Goal: Task Accomplishment & Management: Complete application form

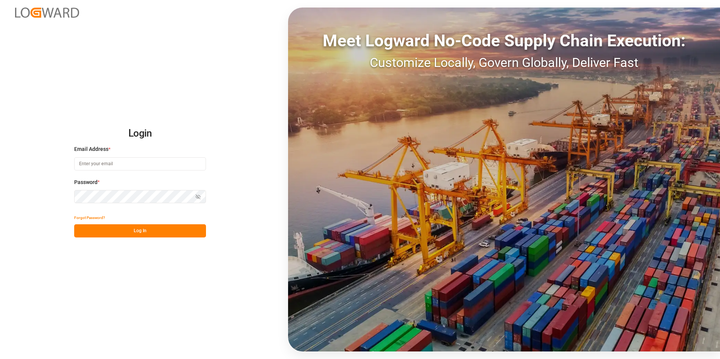
type input "[PERSON_NAME][EMAIL_ADDRESS][PERSON_NAME][DOMAIN_NAME]"
click at [121, 228] on button "Log In" at bounding box center [140, 230] width 132 height 13
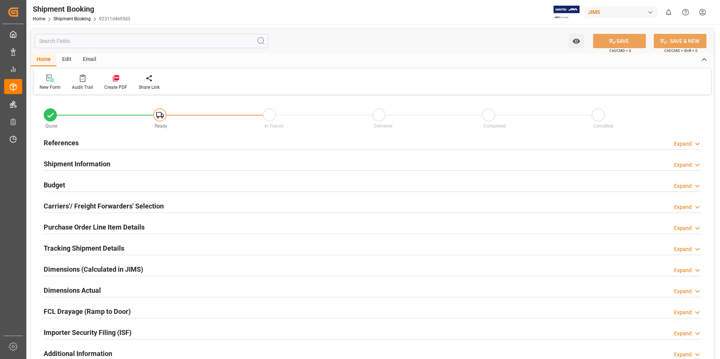
type input "0"
click at [58, 139] on h2 "References" at bounding box center [61, 143] width 35 height 10
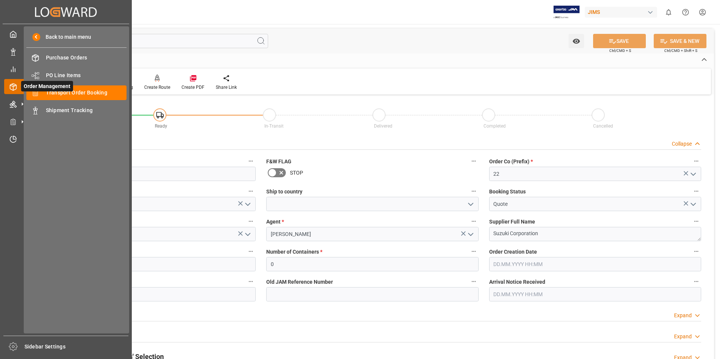
click at [19, 84] on icon at bounding box center [22, 87] width 16 height 16
click at [55, 95] on span "Transport Order Booking" at bounding box center [86, 93] width 81 height 8
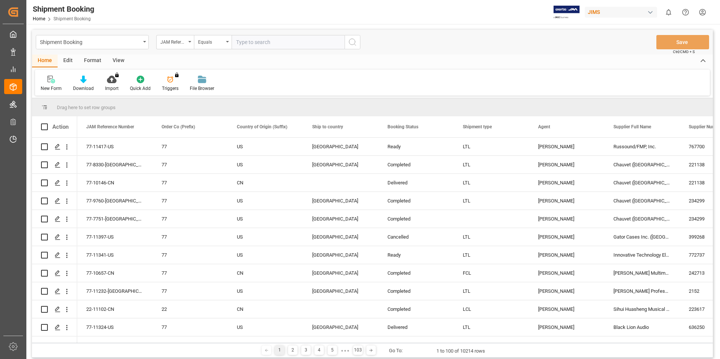
click at [50, 84] on div "New Form" at bounding box center [51, 83] width 32 height 17
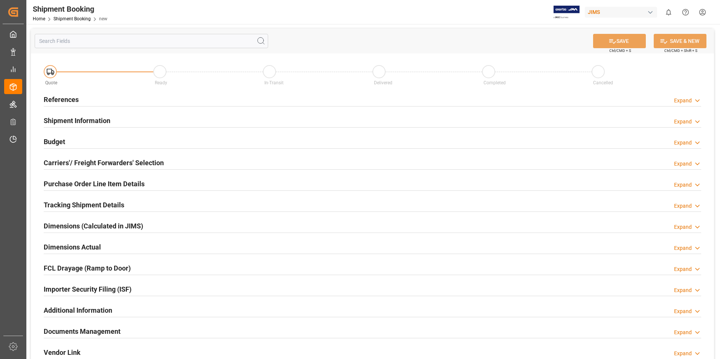
click at [62, 99] on h2 "References" at bounding box center [61, 100] width 35 height 10
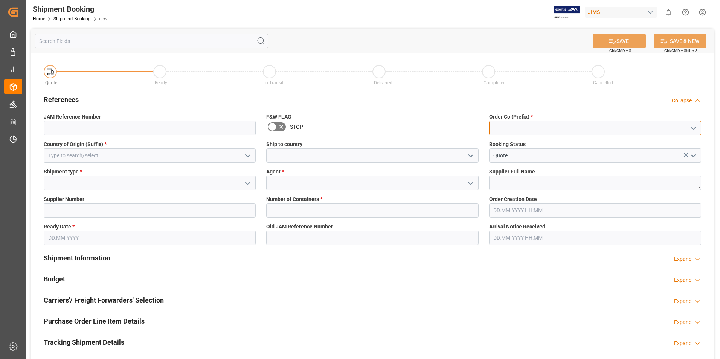
click at [541, 123] on input at bounding box center [595, 128] width 212 height 14
click at [502, 147] on div "22" at bounding box center [594, 144] width 211 height 17
type input "22"
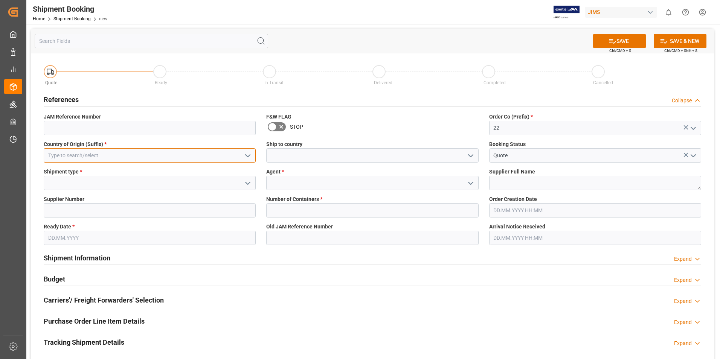
click at [126, 150] on input at bounding box center [150, 155] width 212 height 14
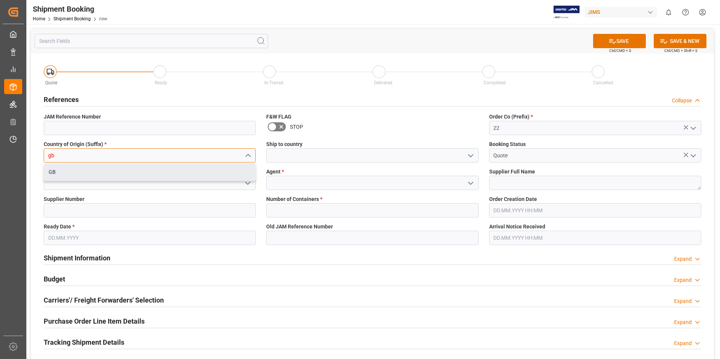
click at [106, 169] on div "GB" at bounding box center [149, 172] width 211 height 17
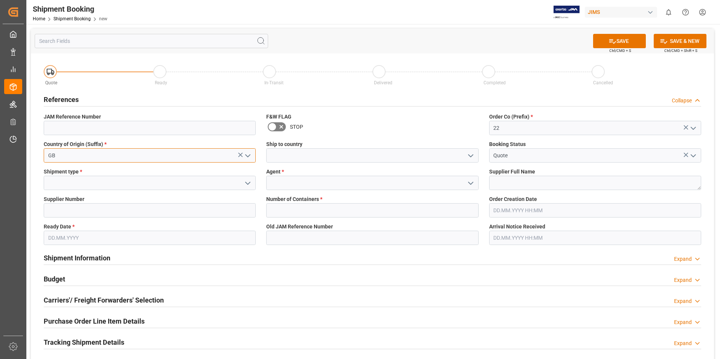
type input "GB"
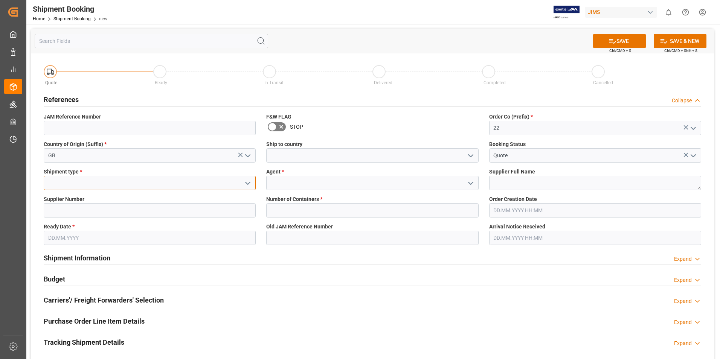
click at [81, 180] on input at bounding box center [150, 183] width 212 height 14
click at [247, 182] on polyline "open menu" at bounding box center [247, 183] width 5 height 2
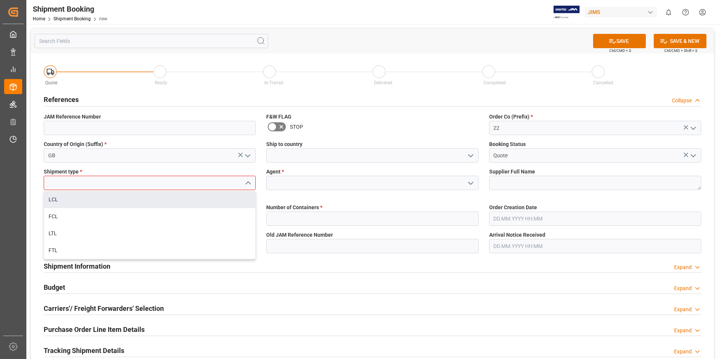
click at [111, 198] on div "LCL" at bounding box center [149, 199] width 211 height 17
type input "LCL"
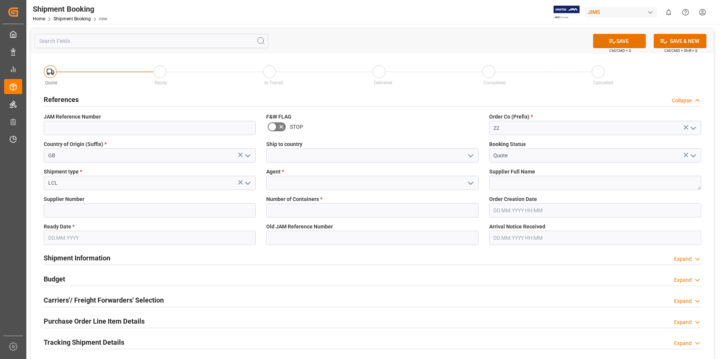
click at [470, 180] on icon "open menu" at bounding box center [470, 183] width 9 height 9
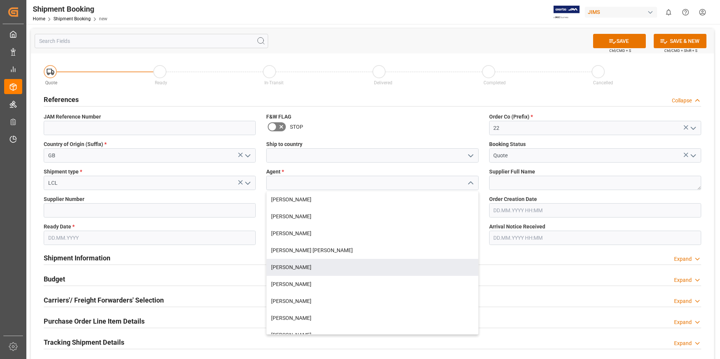
scroll to position [113, 0]
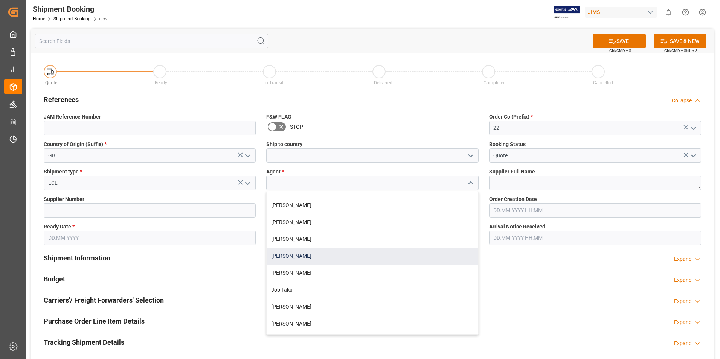
click at [288, 255] on div "[PERSON_NAME]" at bounding box center [372, 256] width 211 height 17
type input "[PERSON_NAME]"
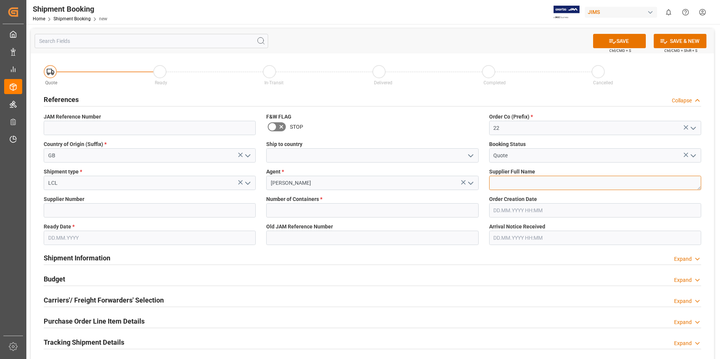
click at [528, 183] on textarea at bounding box center [595, 183] width 212 height 14
type textarea "[PERSON_NAME] & [PERSON_NAME]"
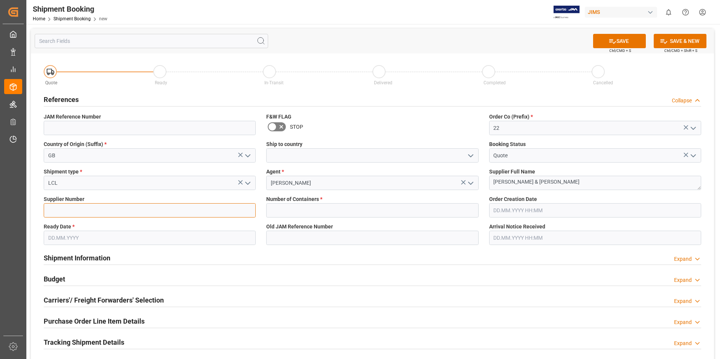
click at [144, 211] on input at bounding box center [150, 210] width 212 height 14
type input "211738"
click at [322, 207] on input "text" at bounding box center [372, 210] width 212 height 14
type input "0"
click at [89, 240] on input "06.10.2025" at bounding box center [150, 238] width 212 height 14
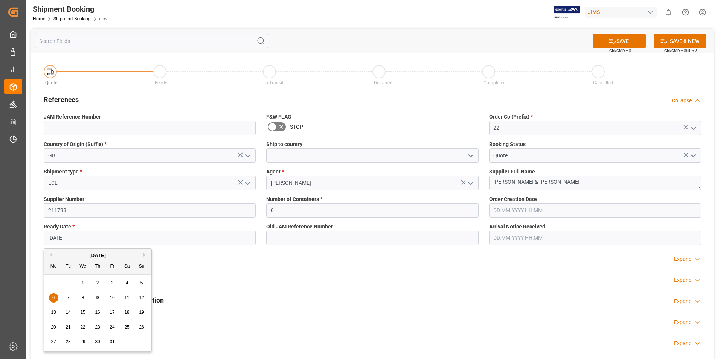
click at [113, 296] on span "10" at bounding box center [112, 297] width 5 height 5
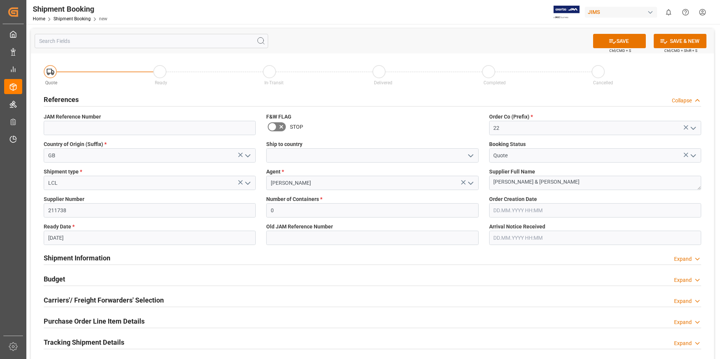
type input "[DATE]"
click at [617, 41] on button "SAVE" at bounding box center [619, 41] width 53 height 14
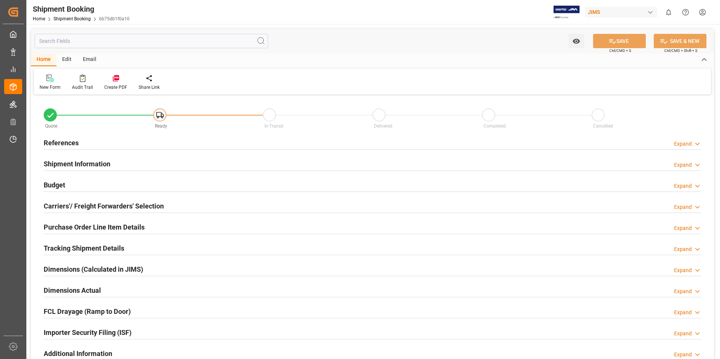
type input "0"
type input "[DATE]"
click at [67, 142] on h2 "References" at bounding box center [61, 143] width 35 height 10
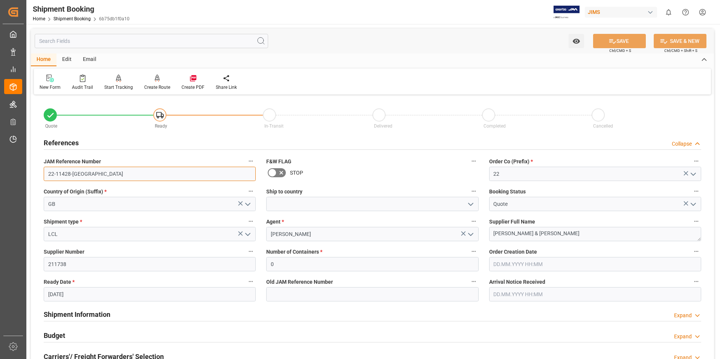
drag, startPoint x: 83, startPoint y: 175, endPoint x: 46, endPoint y: 175, distance: 36.9
click at [47, 174] on input "22-11428-[GEOGRAPHIC_DATA]" at bounding box center [150, 174] width 212 height 14
